Goal: Task Accomplishment & Management: Use online tool/utility

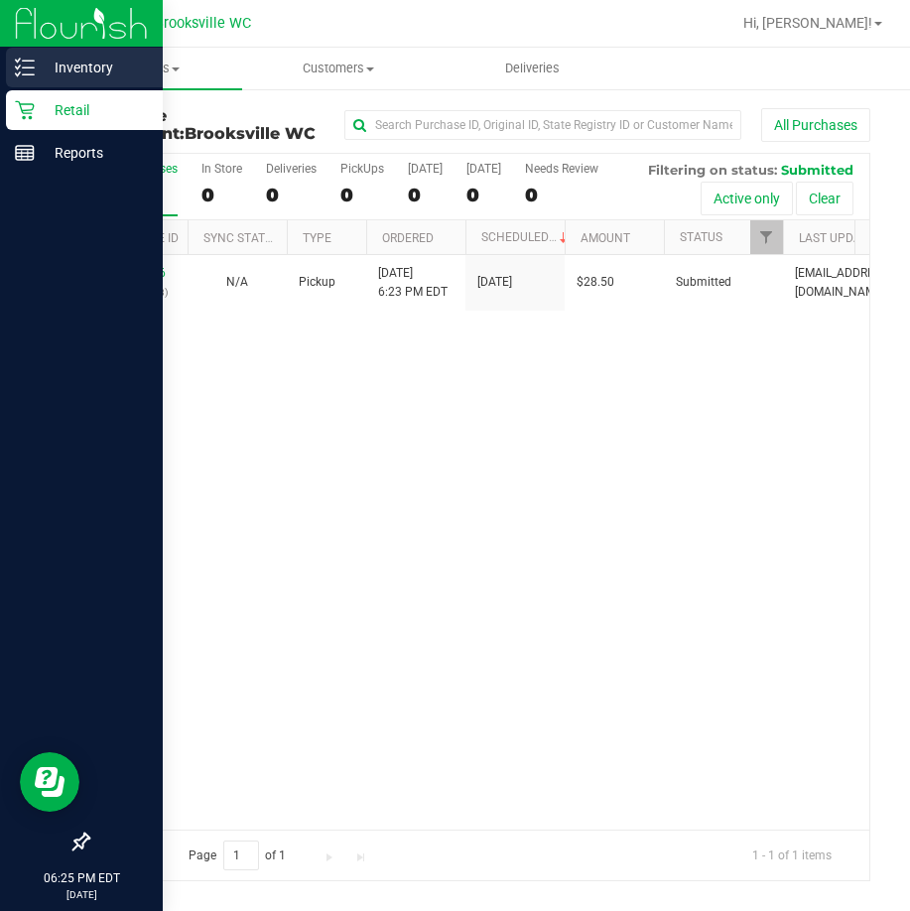
click at [33, 65] on icon at bounding box center [25, 68] width 20 height 20
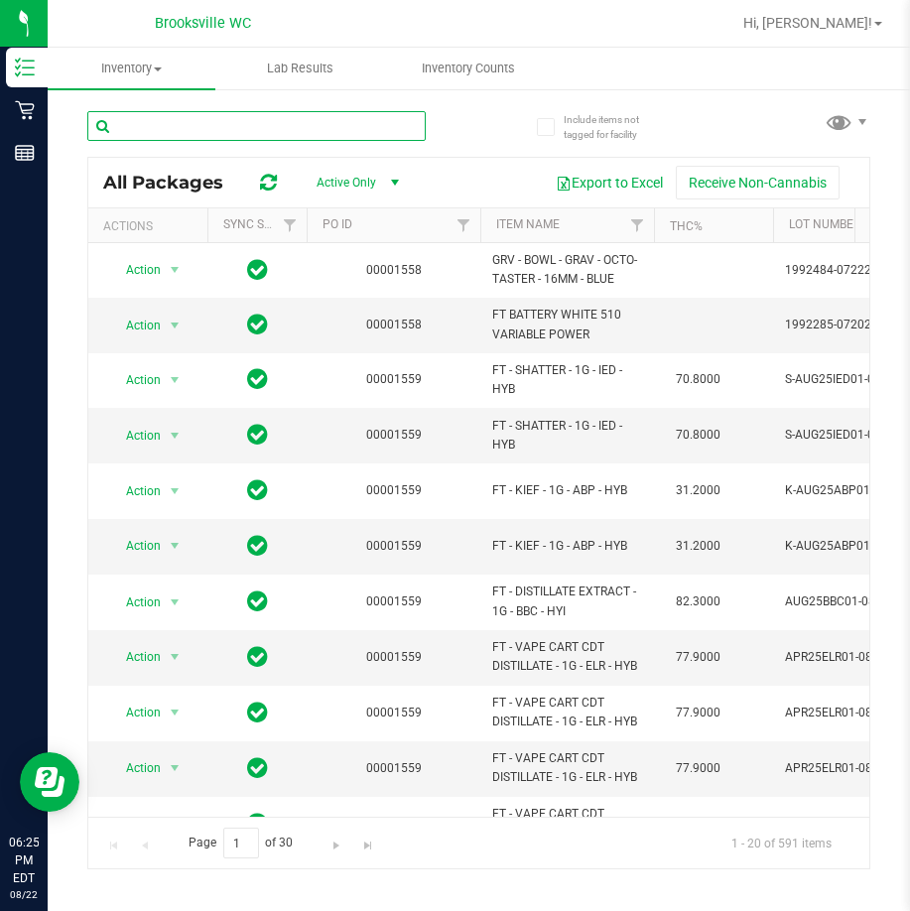
click at [226, 126] on input "text" at bounding box center [256, 126] width 338 height 30
type input "FIC"
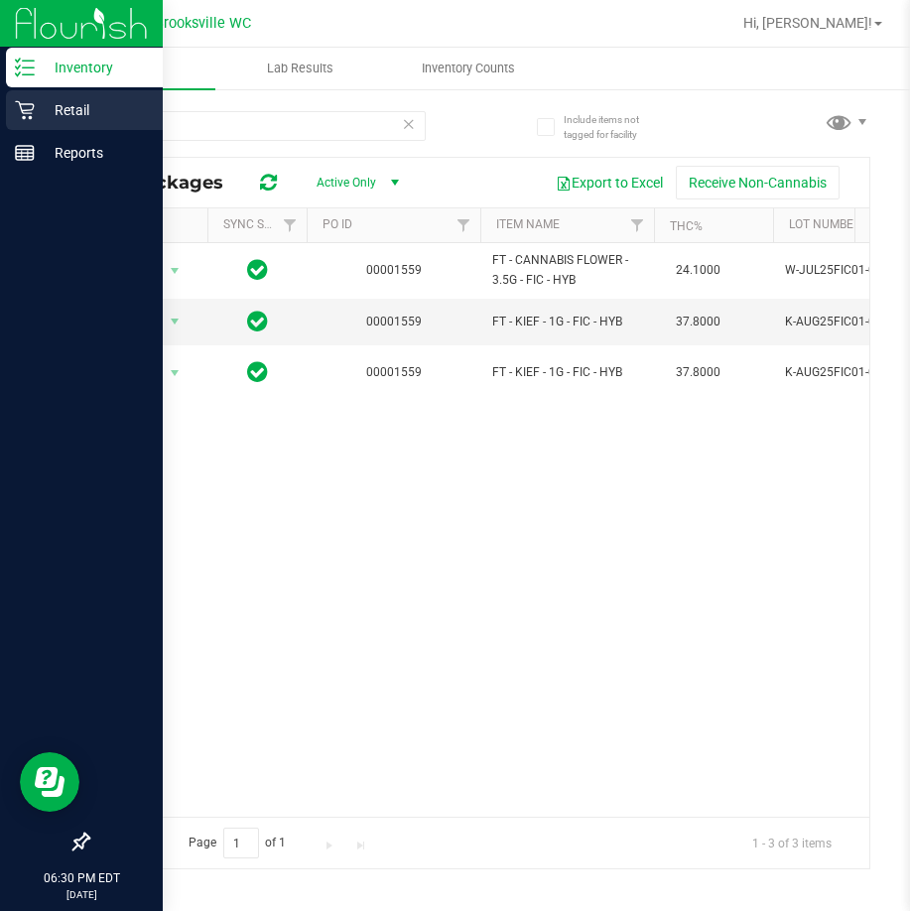
click at [37, 100] on p "Retail" at bounding box center [94, 110] width 119 height 24
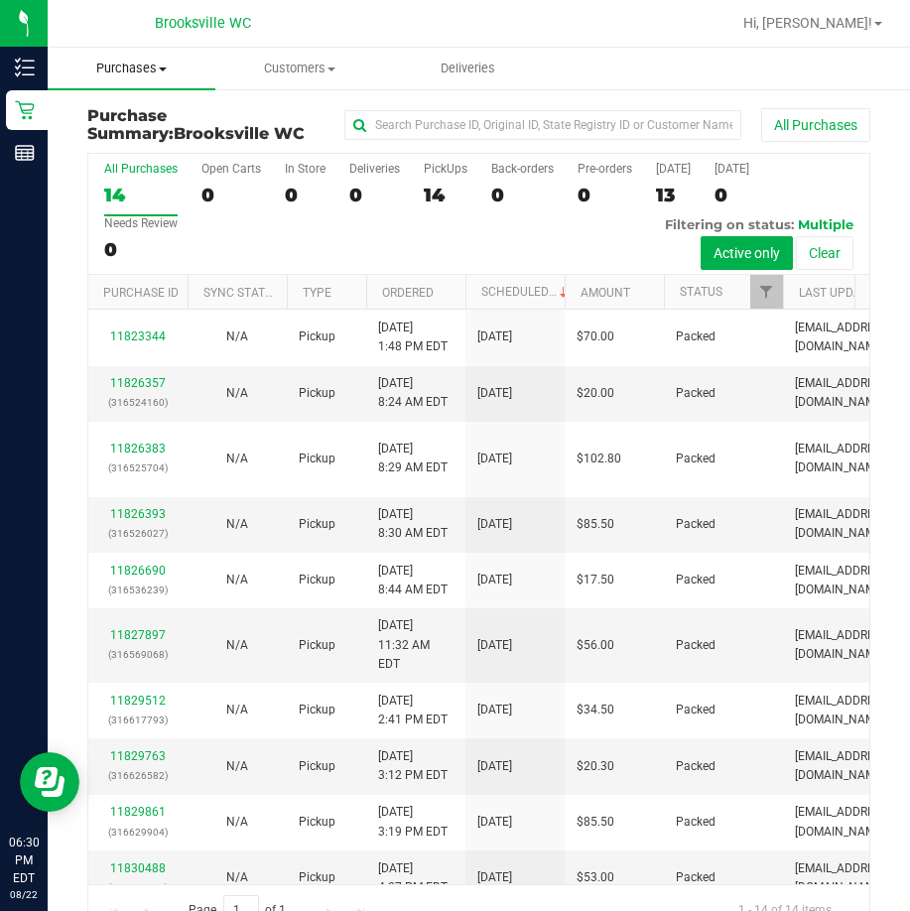
click at [134, 71] on span "Purchases" at bounding box center [132, 69] width 168 height 18
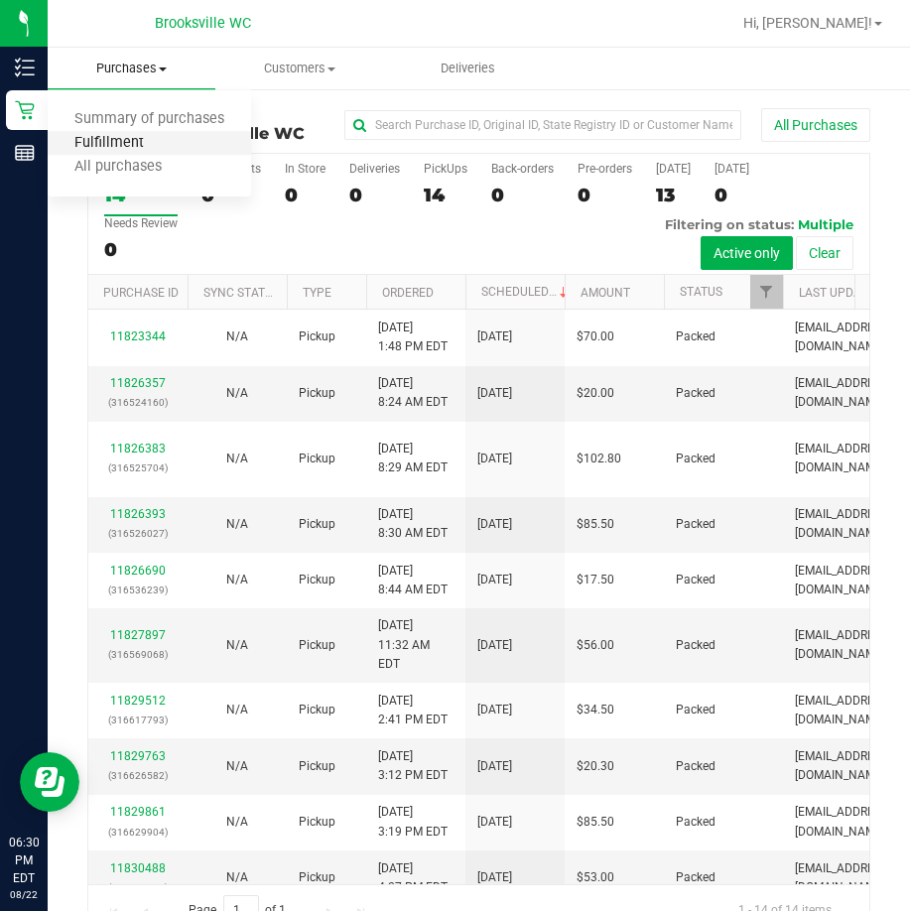
click at [130, 139] on span "Fulfillment" at bounding box center [109, 143] width 123 height 17
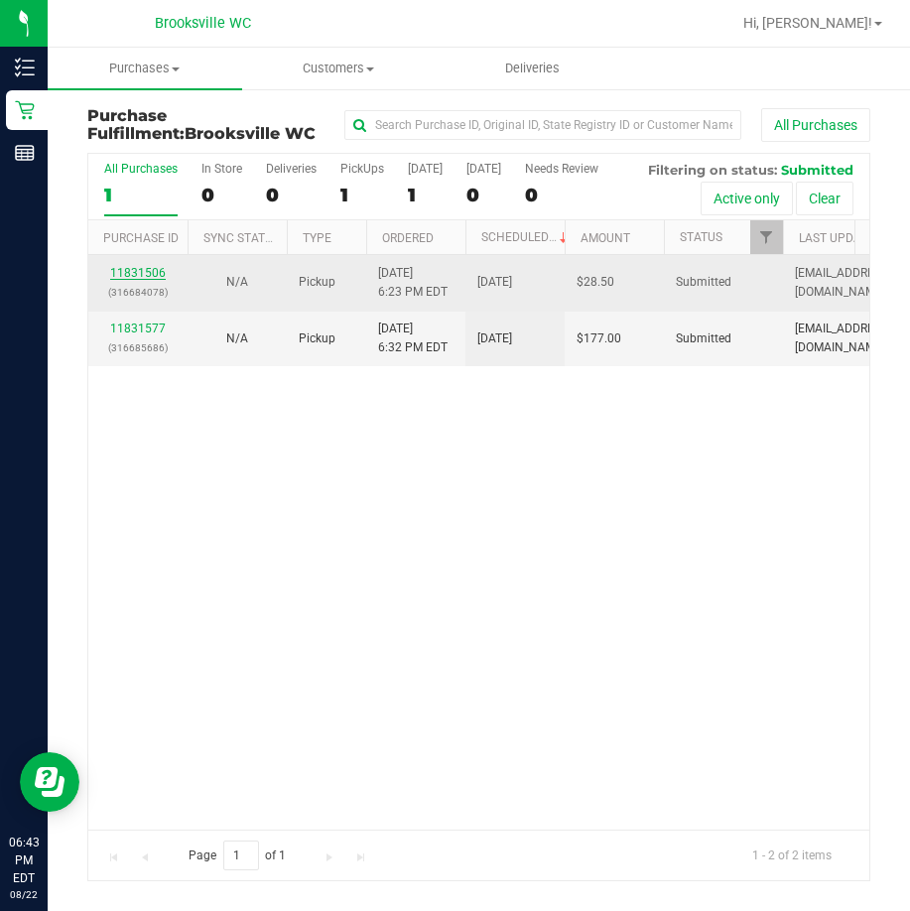
click at [142, 270] on link "11831506" at bounding box center [138, 273] width 56 height 14
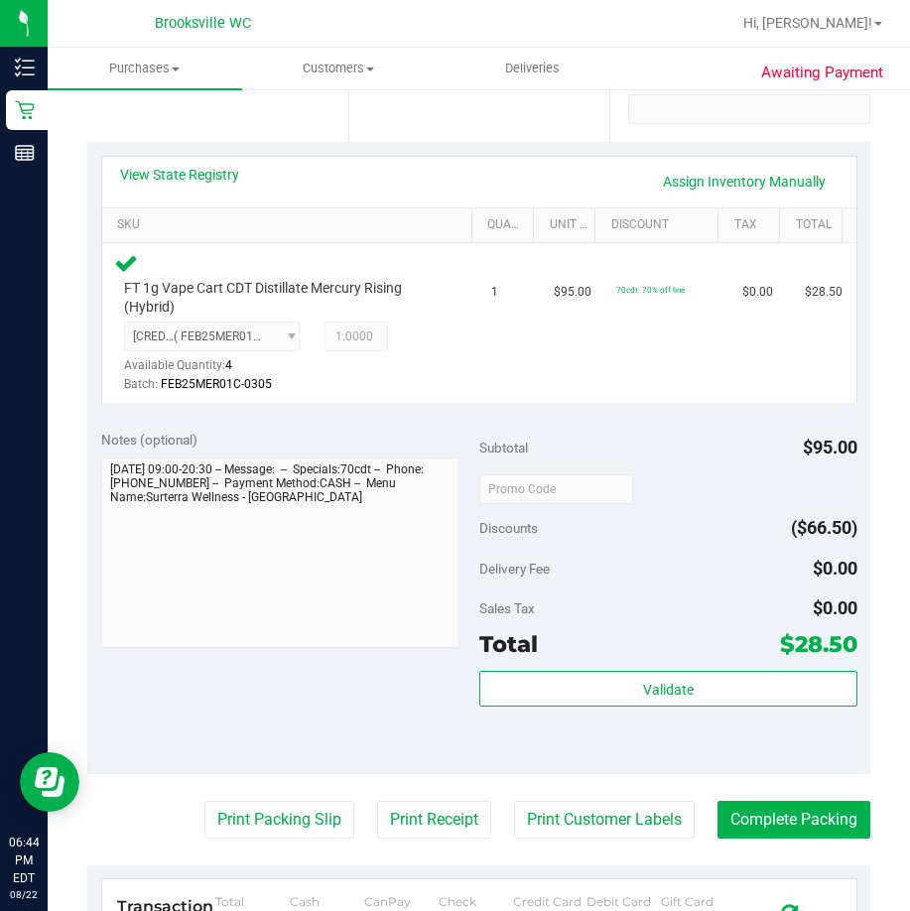
scroll to position [397, 0]
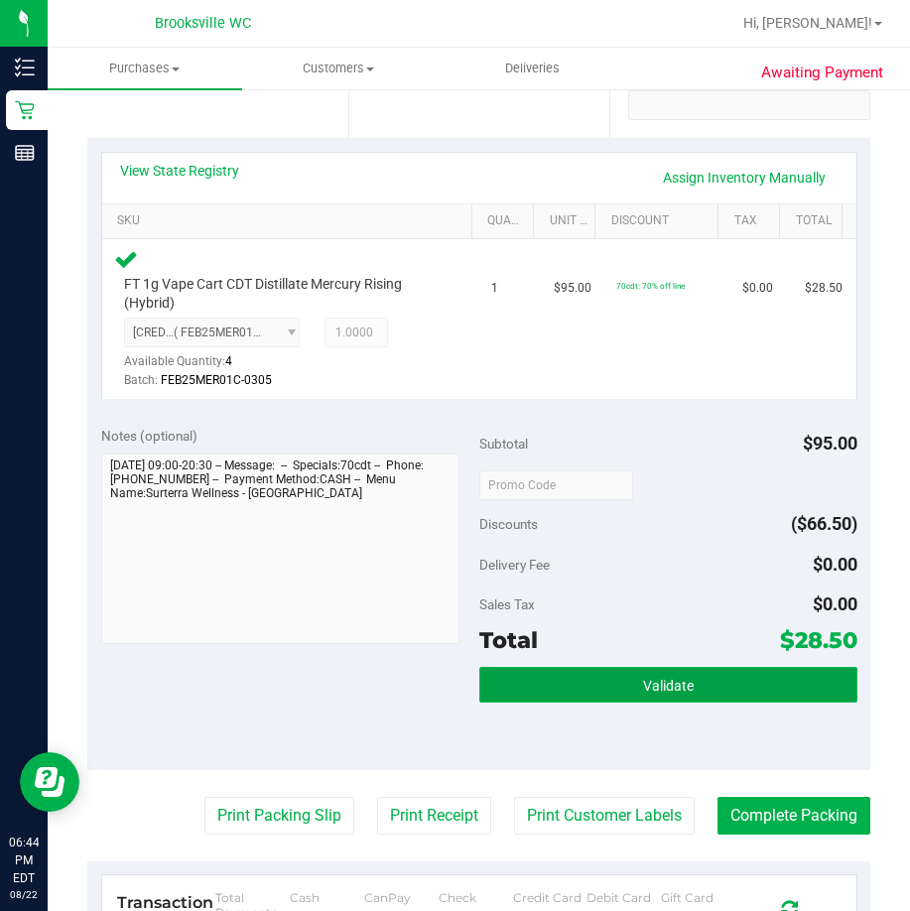
click at [590, 670] on button "Validate" at bounding box center [668, 685] width 378 height 36
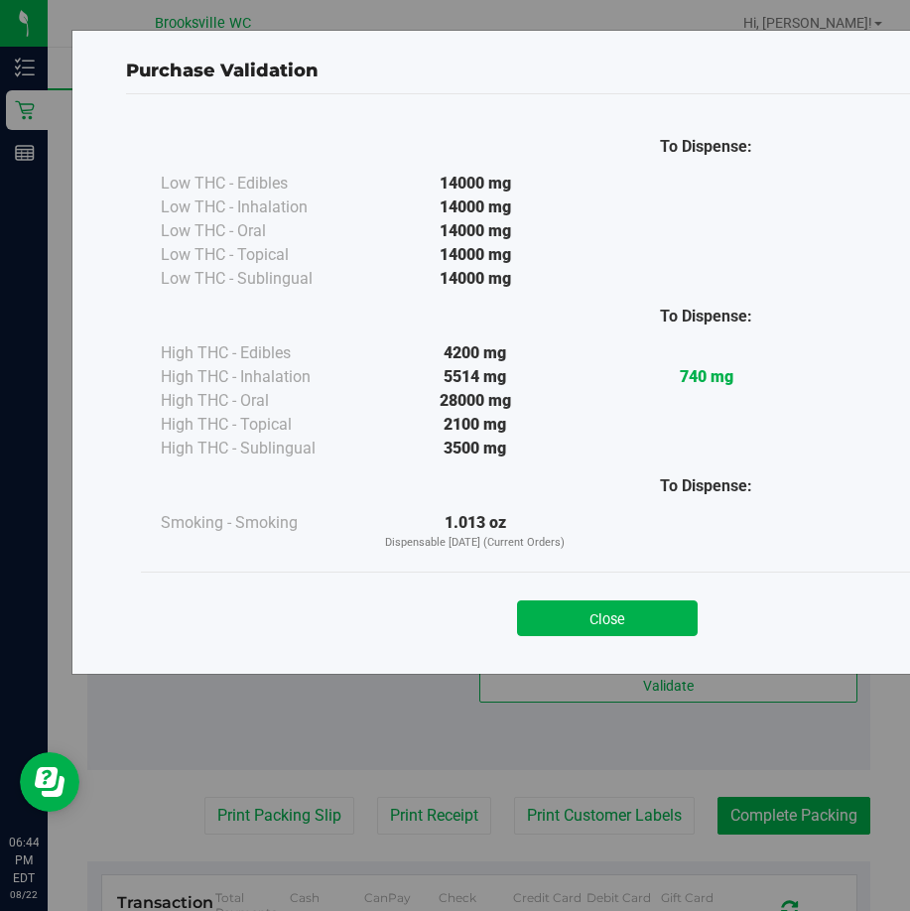
click at [609, 623] on button "Close" at bounding box center [607, 618] width 181 height 36
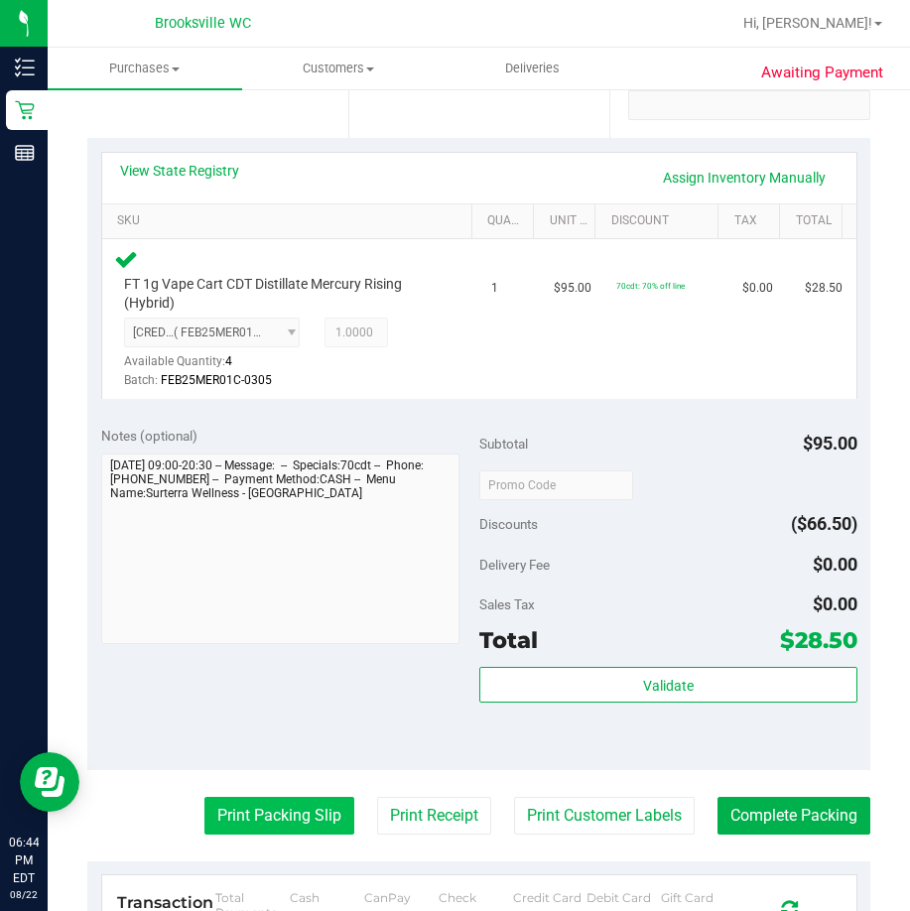
click at [299, 825] on button "Print Packing Slip" at bounding box center [279, 816] width 150 height 38
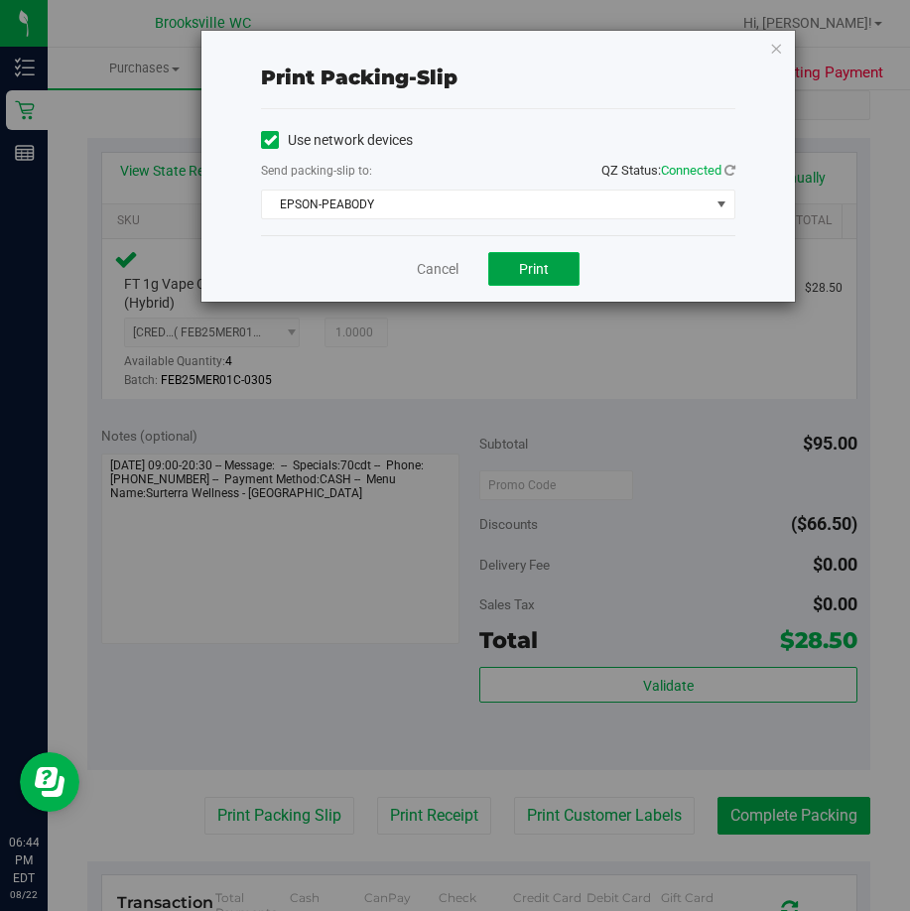
click at [540, 269] on button "Print" at bounding box center [533, 269] width 91 height 34
click at [451, 290] on div "Cancel Print" at bounding box center [498, 268] width 474 height 66
click at [425, 264] on link "Cancel" at bounding box center [438, 269] width 42 height 21
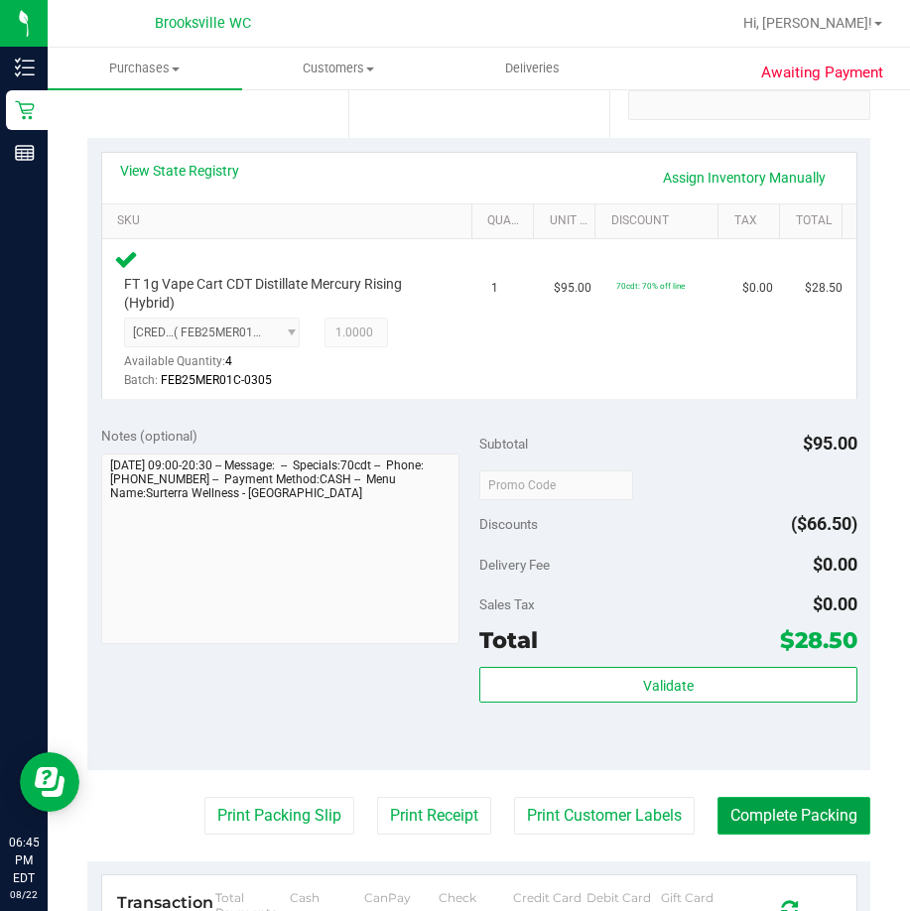
click at [741, 829] on button "Complete Packing" at bounding box center [793, 816] width 153 height 38
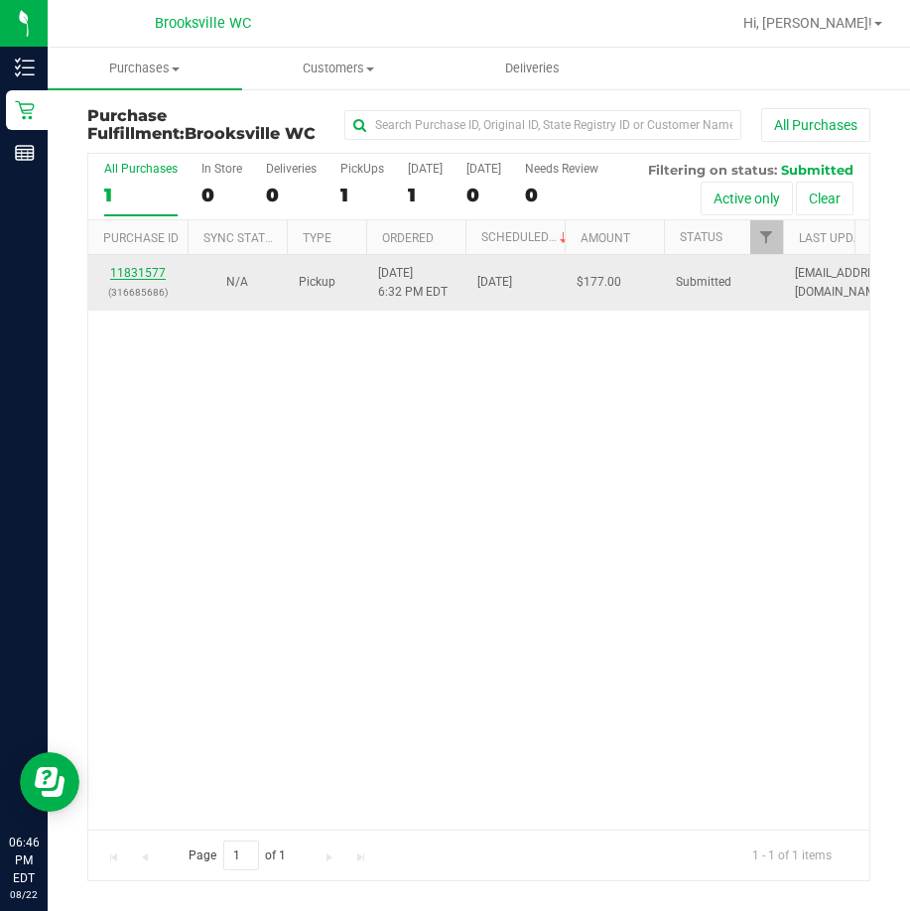
click at [132, 267] on link "11831577" at bounding box center [138, 273] width 56 height 14
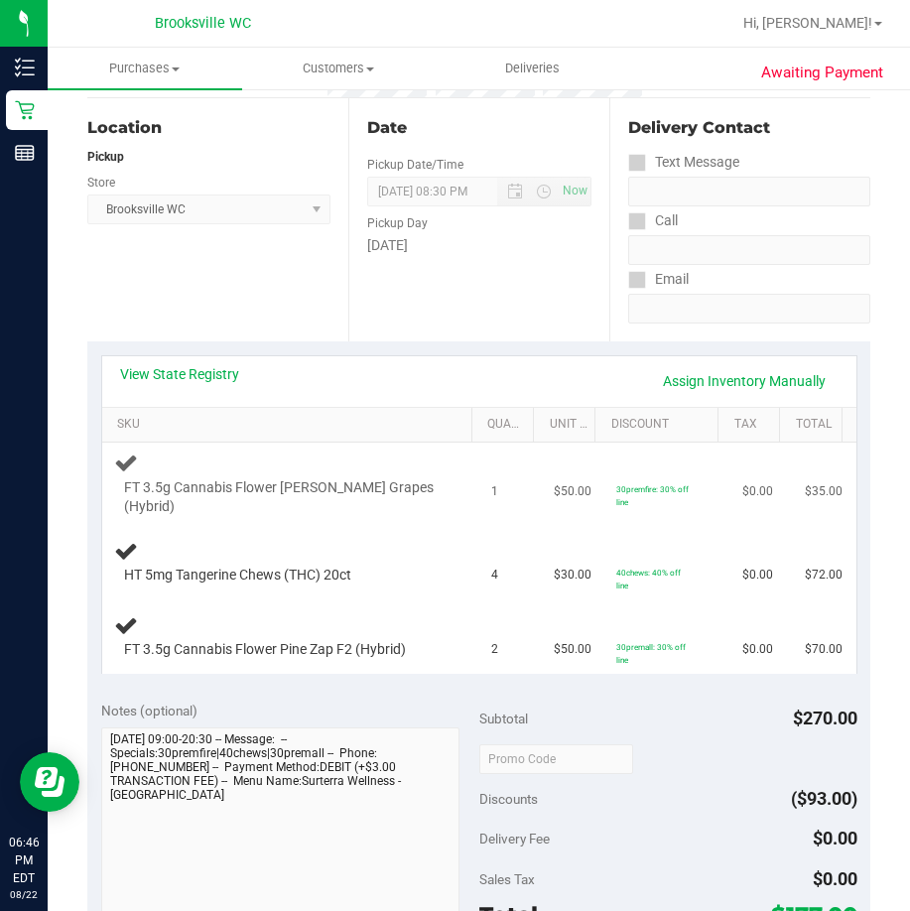
scroll to position [198, 0]
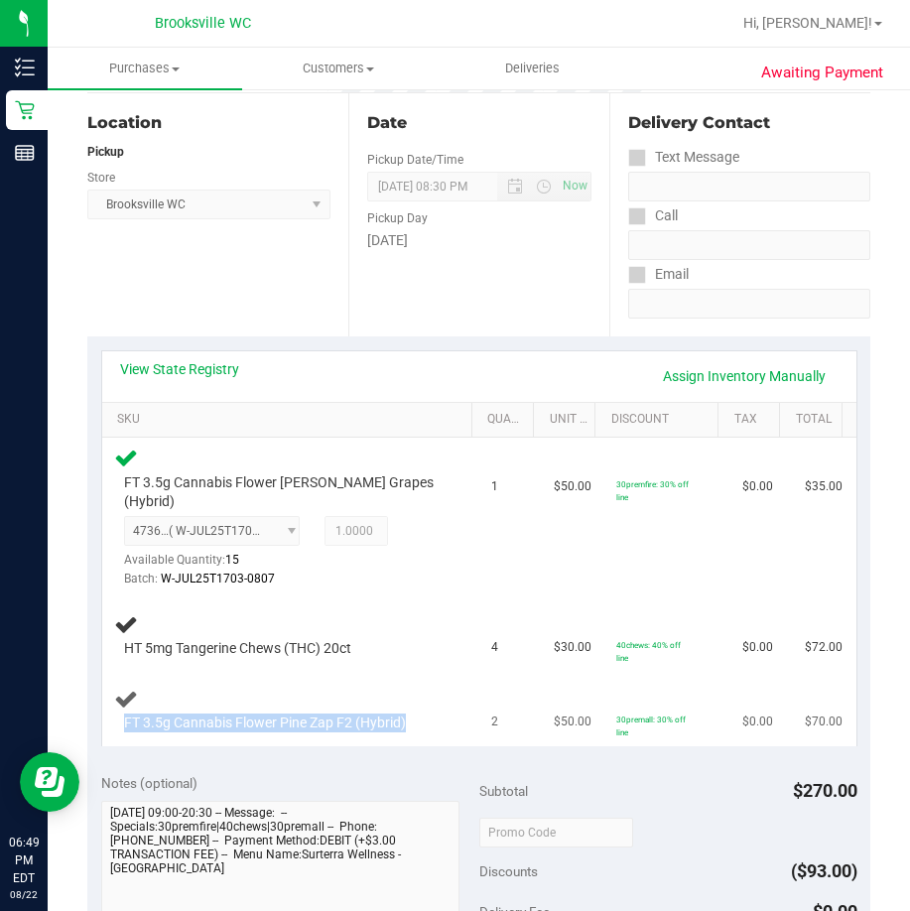
drag, startPoint x: 123, startPoint y: 721, endPoint x: 428, endPoint y: 741, distance: 305.2
click at [428, 741] on td "FT 3.5g Cannabis Flower Pine Zap F2 (Hybrid)" at bounding box center [290, 709] width 377 height 73
copy div "FT 3.5g Cannabis Flower Pine Zap F2 (Hybrid)"
click at [185, 225] on div "Location Pickup Store [GEOGRAPHIC_DATA] WC Select Store [PERSON_NAME][GEOGRAPHI…" at bounding box center [217, 214] width 261 height 243
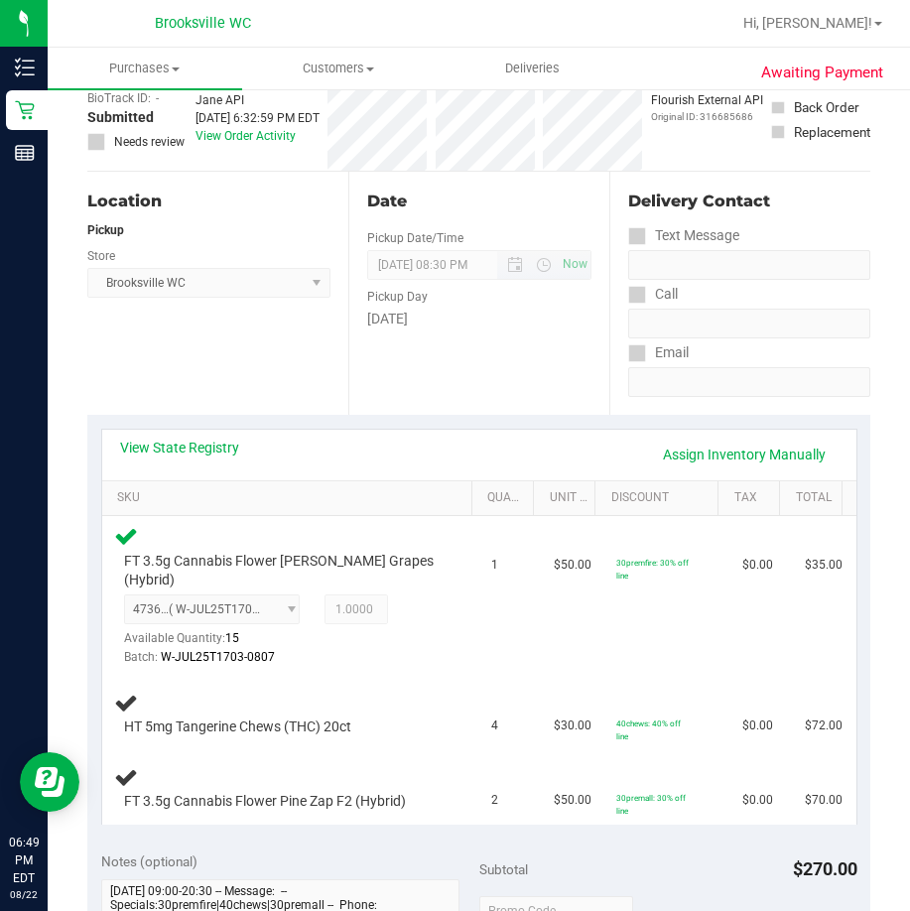
scroll to position [0, 0]
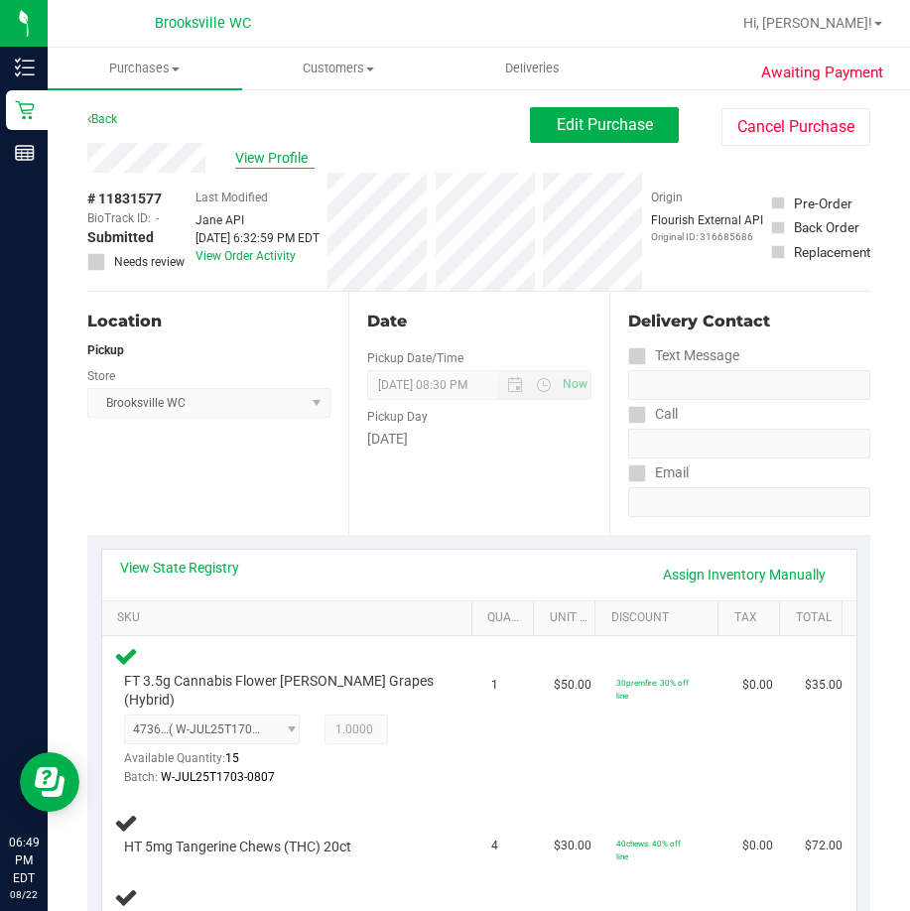
click at [301, 167] on span "View Profile" at bounding box center [274, 158] width 79 height 21
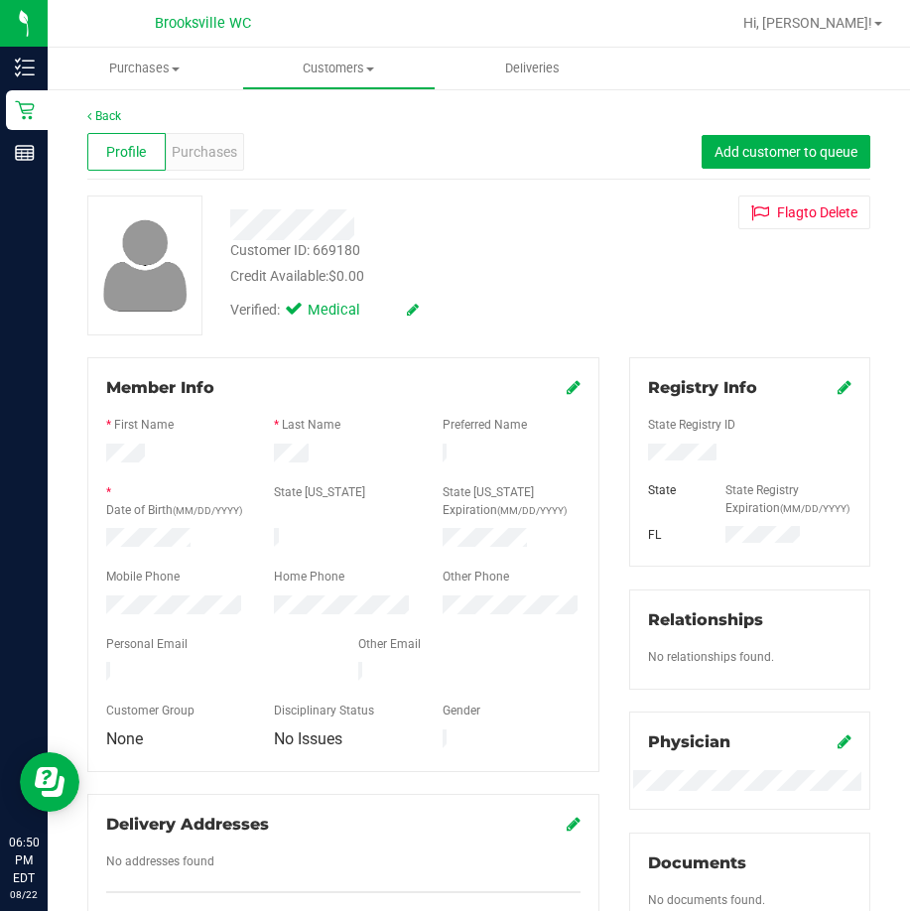
click at [325, 249] on div "Customer ID: 669180" at bounding box center [295, 250] width 130 height 21
click at [327, 246] on div "Customer ID: 669180" at bounding box center [295, 250] width 130 height 21
click at [329, 246] on div "Customer ID: 669180" at bounding box center [295, 250] width 130 height 21
click at [330, 248] on div "Customer ID: 669180" at bounding box center [295, 250] width 130 height 21
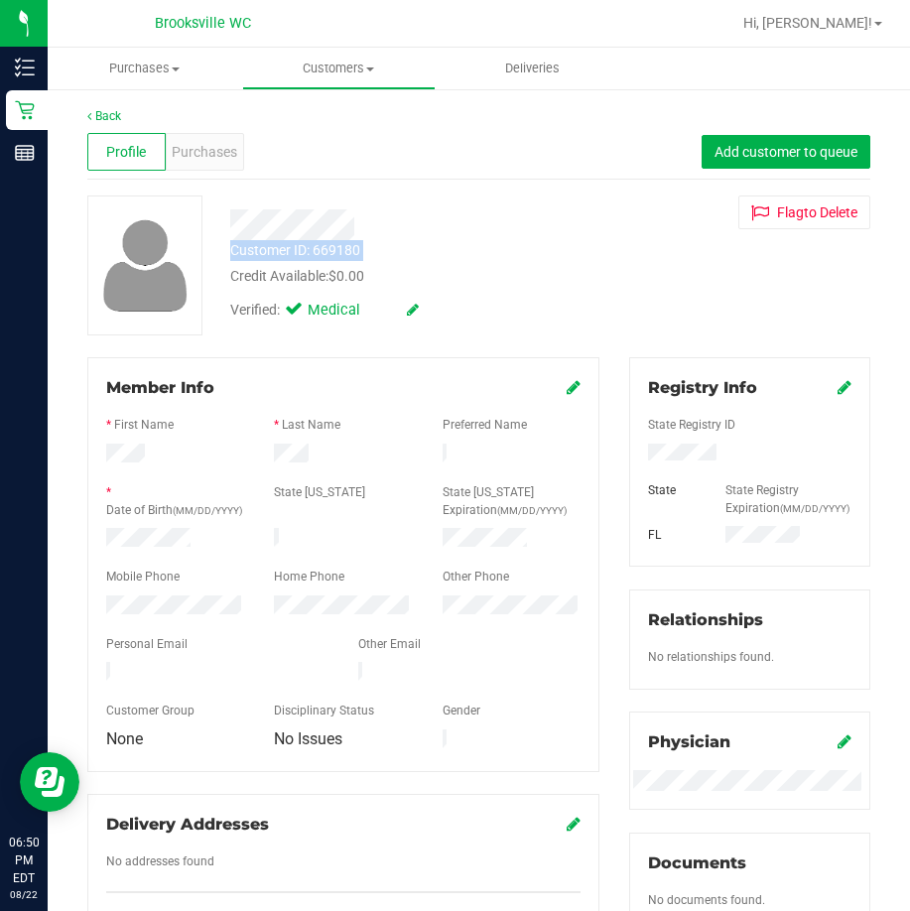
click at [330, 248] on div "Customer ID: 669180" at bounding box center [295, 250] width 130 height 21
copy div "Customer ID: 669180"
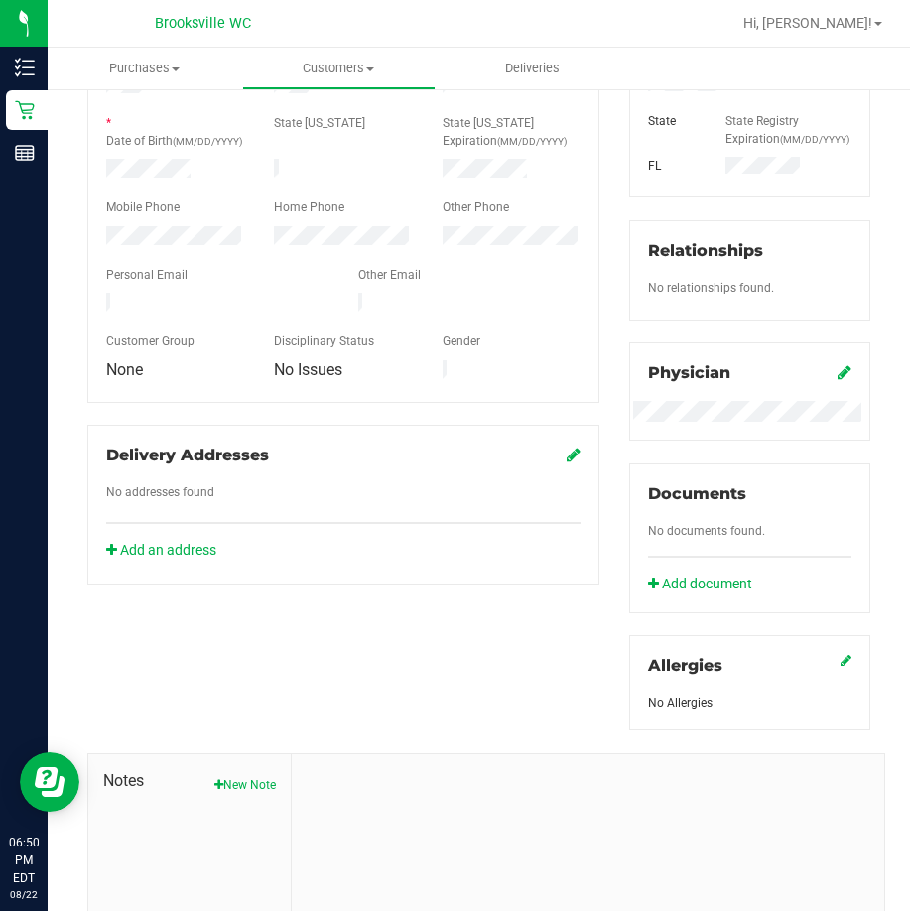
scroll to position [361, 0]
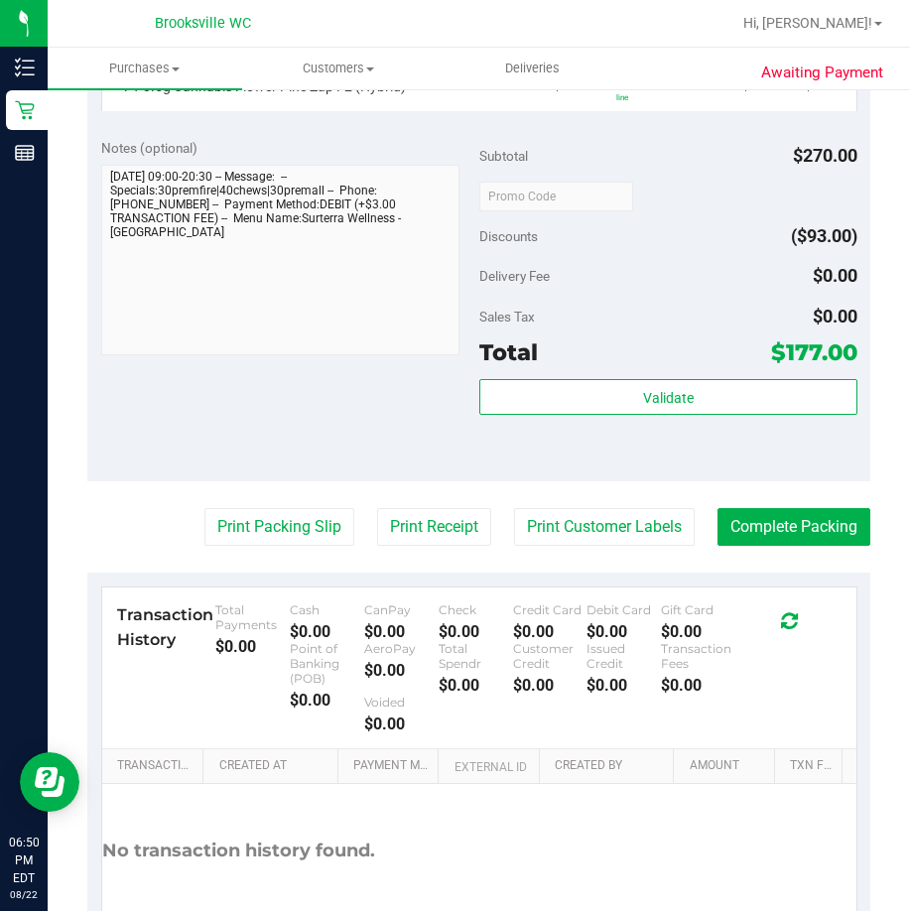
scroll to position [857, 0]
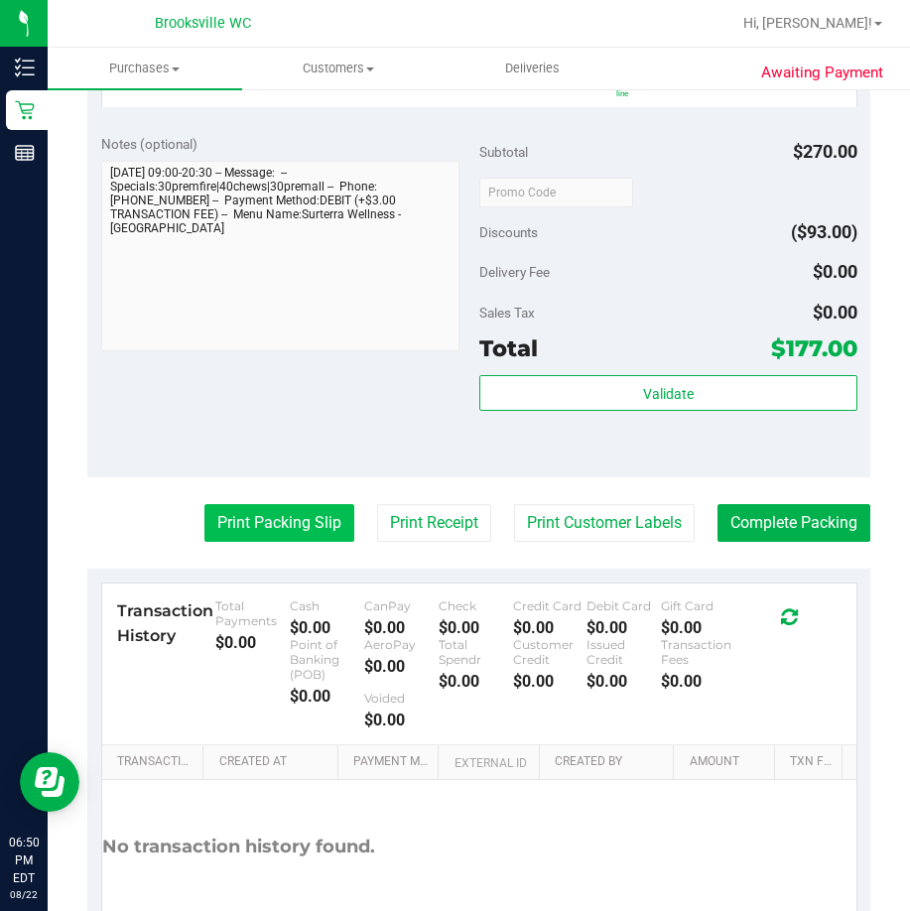
click at [228, 517] on button "Print Packing Slip" at bounding box center [279, 523] width 150 height 38
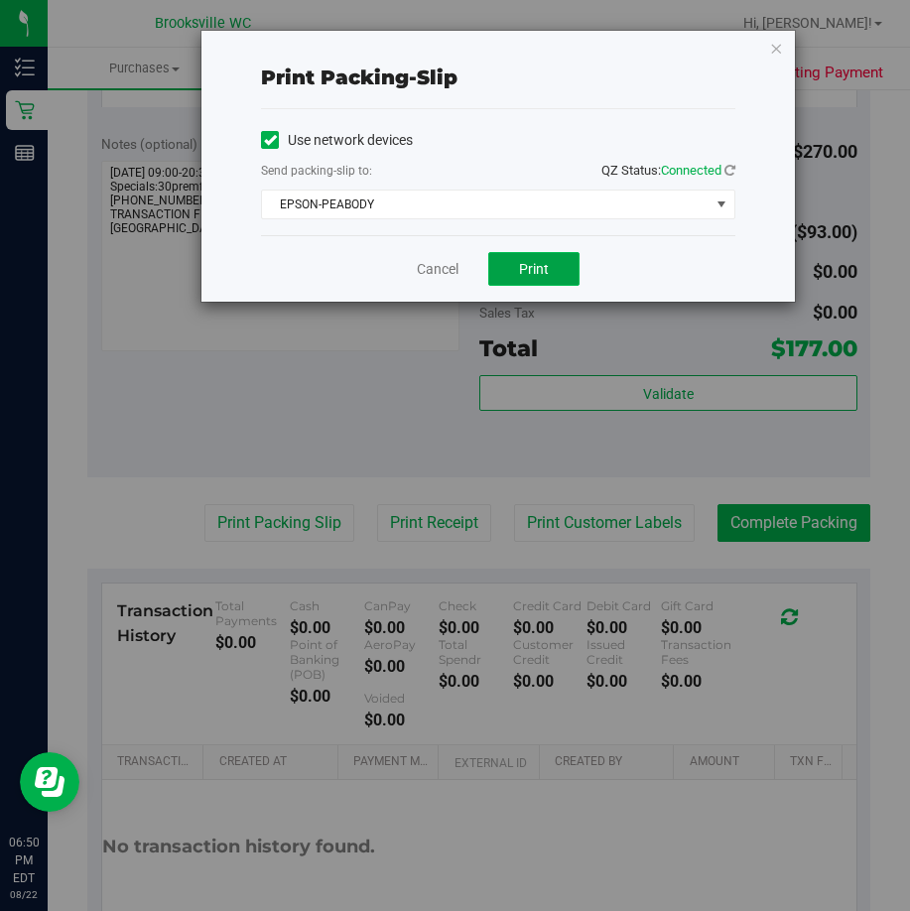
click at [518, 270] on button "Print" at bounding box center [533, 269] width 91 height 34
click at [425, 269] on link "Cancel" at bounding box center [438, 269] width 42 height 21
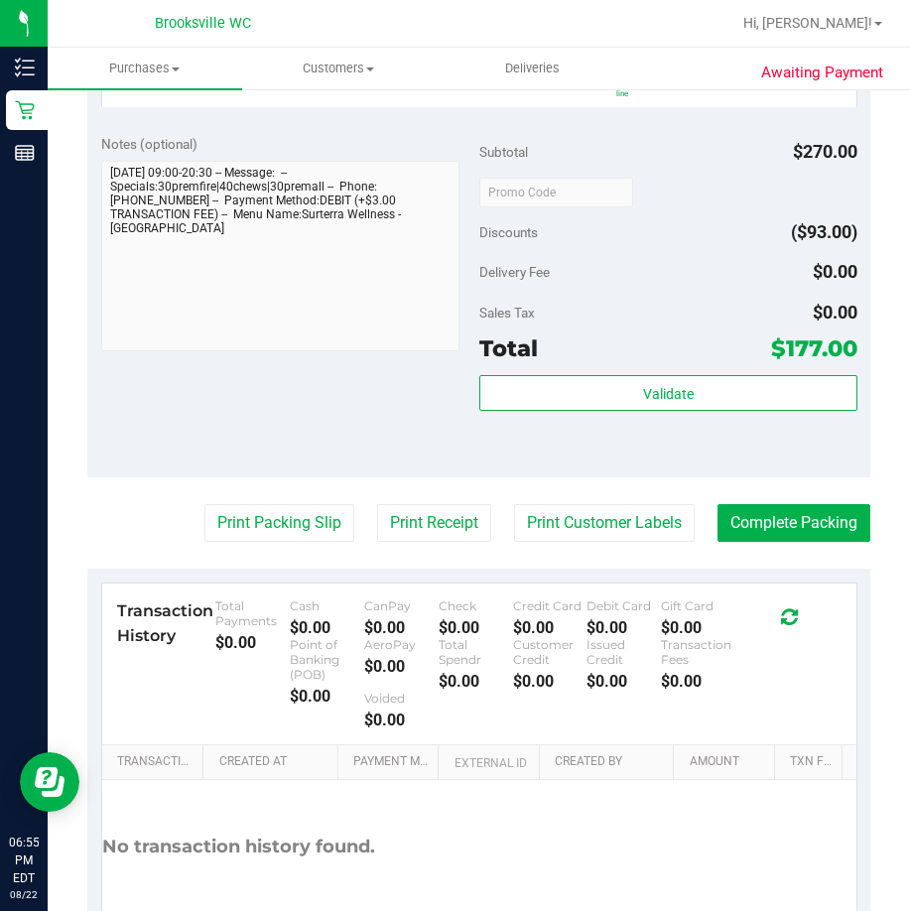
click at [277, 429] on div "Notes (optional) Subtotal $270.00 Discounts ($93.00) Delivery Fee $0.00 Sales T…" at bounding box center [478, 298] width 783 height 357
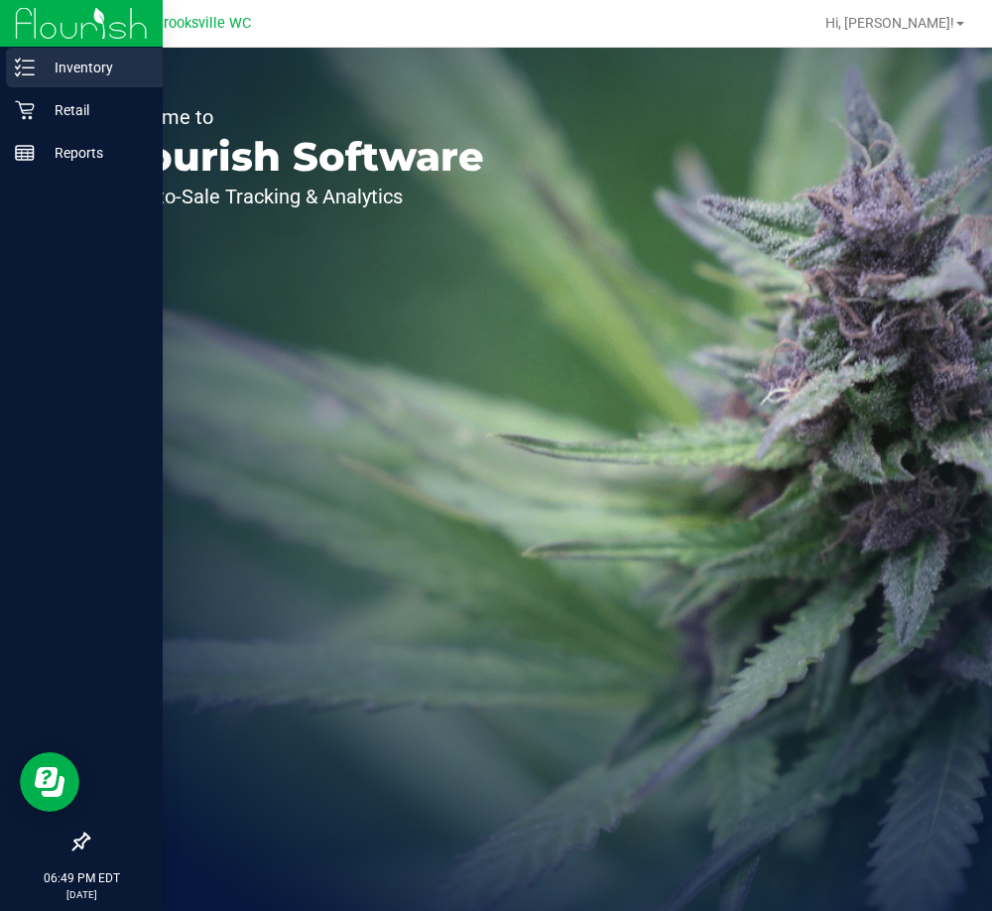
click at [35, 64] on p "Inventory" at bounding box center [94, 68] width 119 height 24
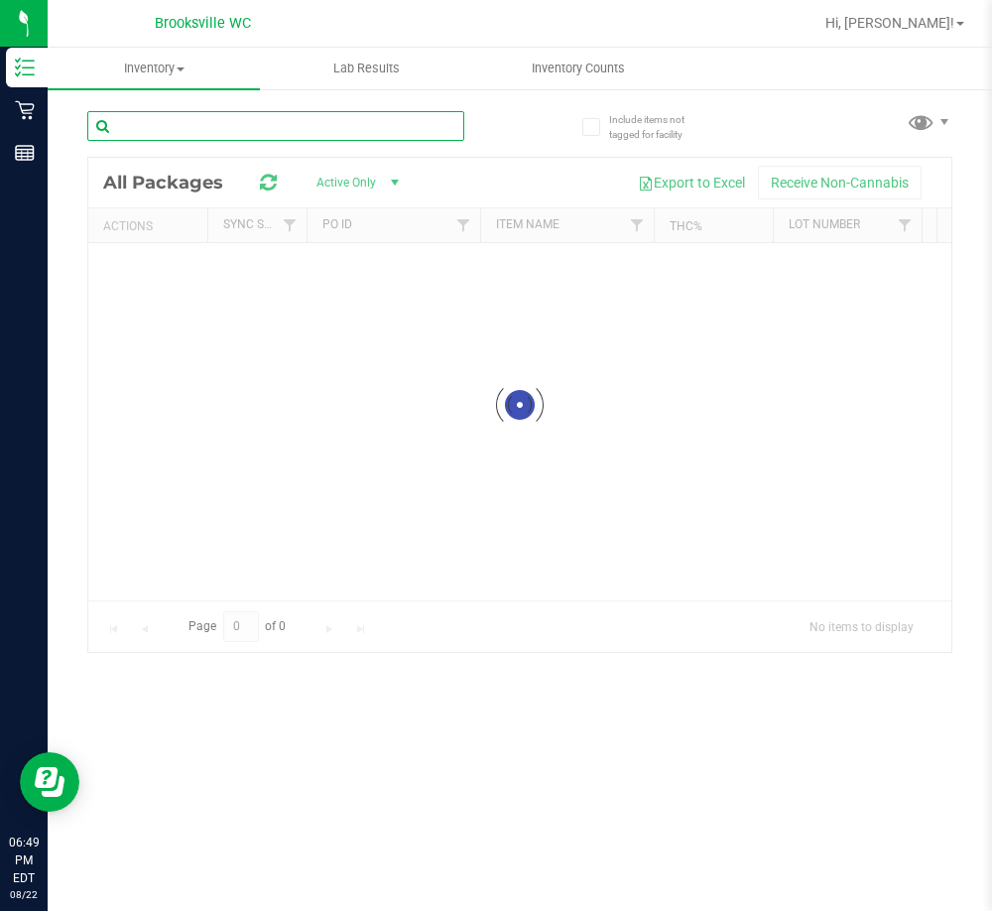
click at [223, 132] on input "text" at bounding box center [275, 126] width 377 height 30
paste input "FT 3.5g Cannabis Flower Pine Zap F2 (Hybrid)"
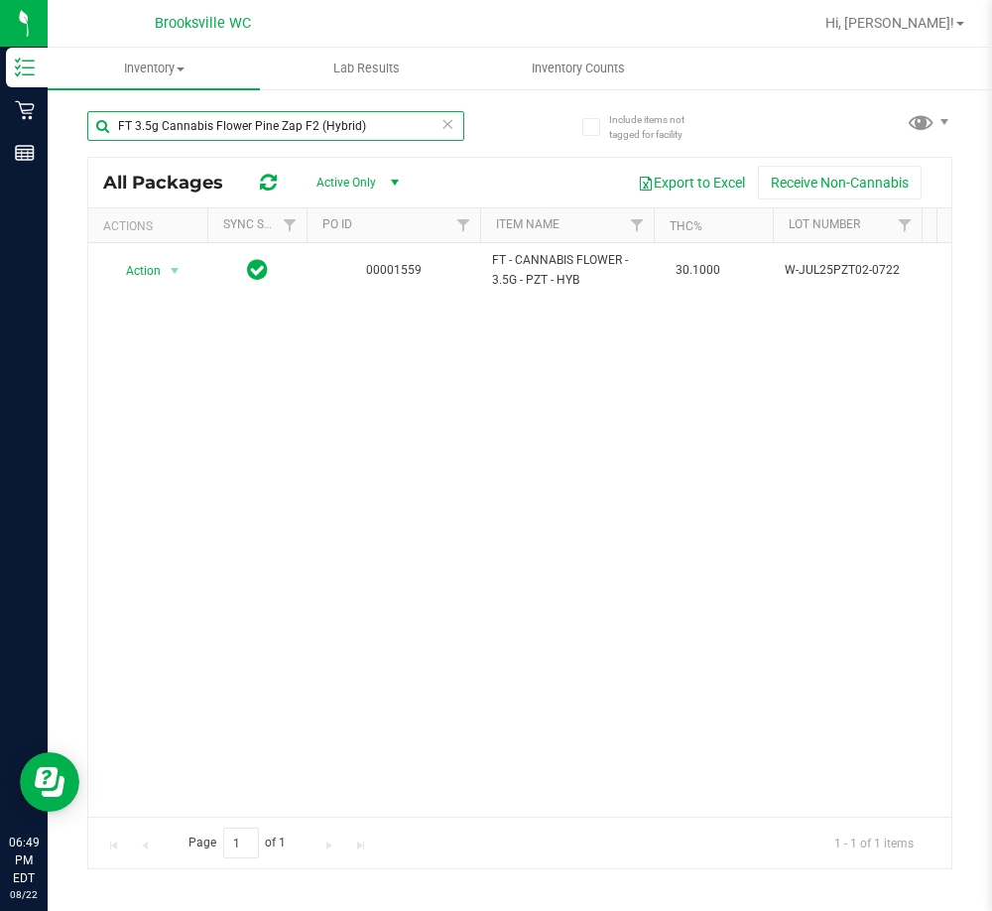
type input "FT 3.5g Cannabis Flower Pine Zap F2 (Hybrid)"
click at [449, 126] on icon at bounding box center [447, 123] width 14 height 24
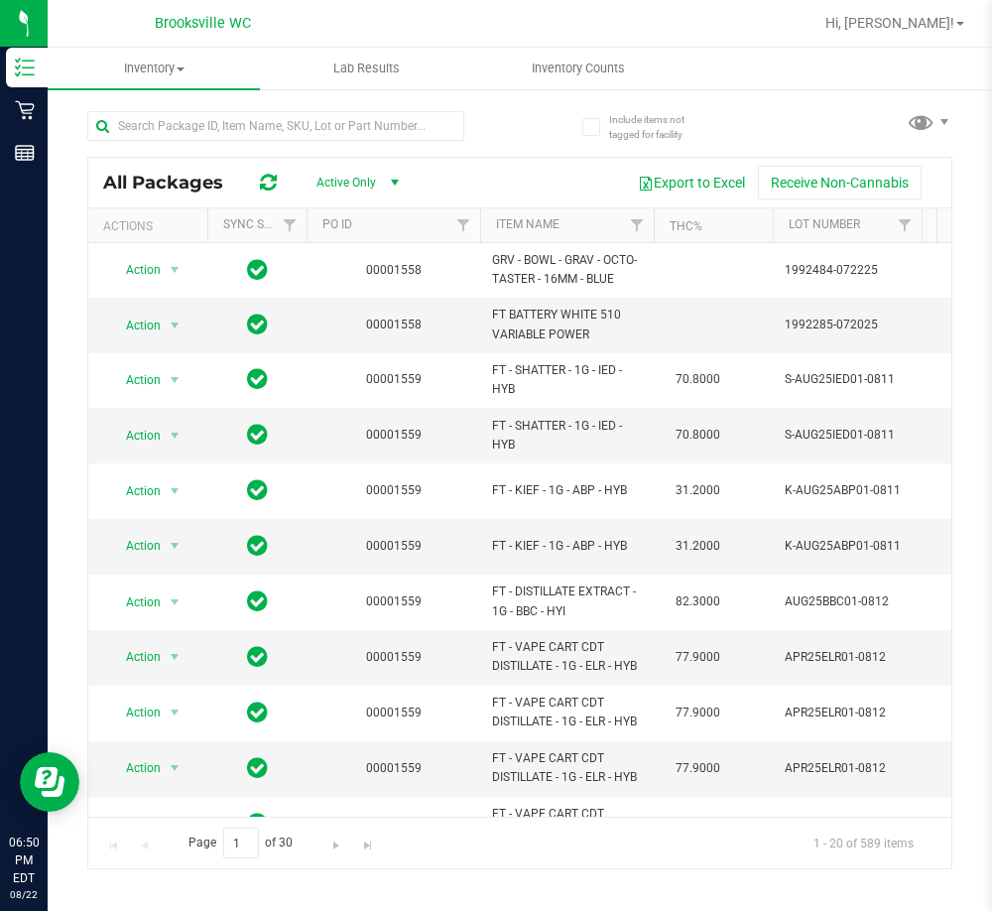
drag, startPoint x: 361, startPoint y: 18, endPoint x: 205, endPoint y: 2, distance: 156.6
click at [361, 18] on div at bounding box center [583, 23] width 457 height 39
